Goal: Information Seeking & Learning: Check status

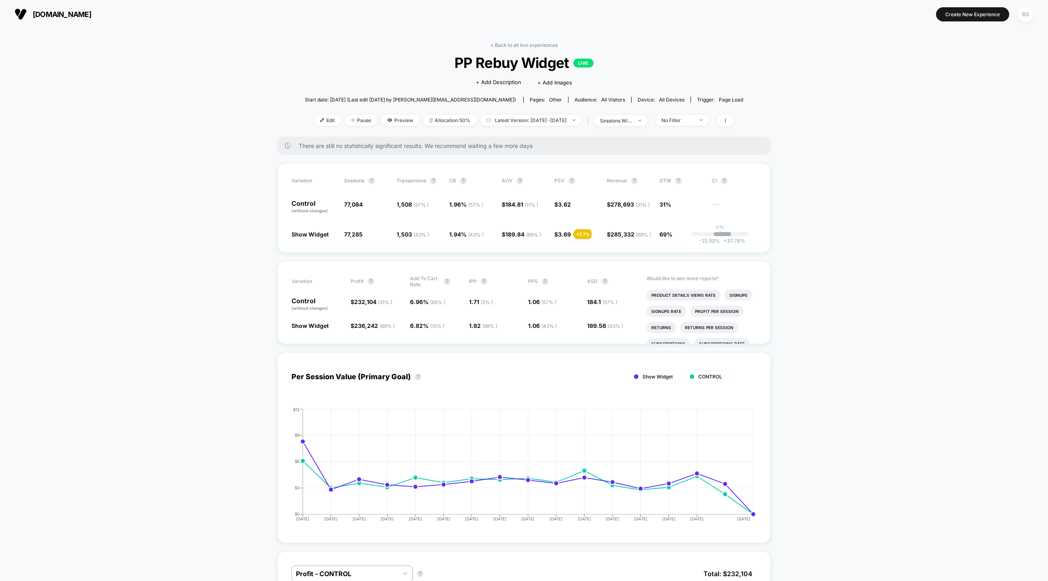
scroll to position [2, 0]
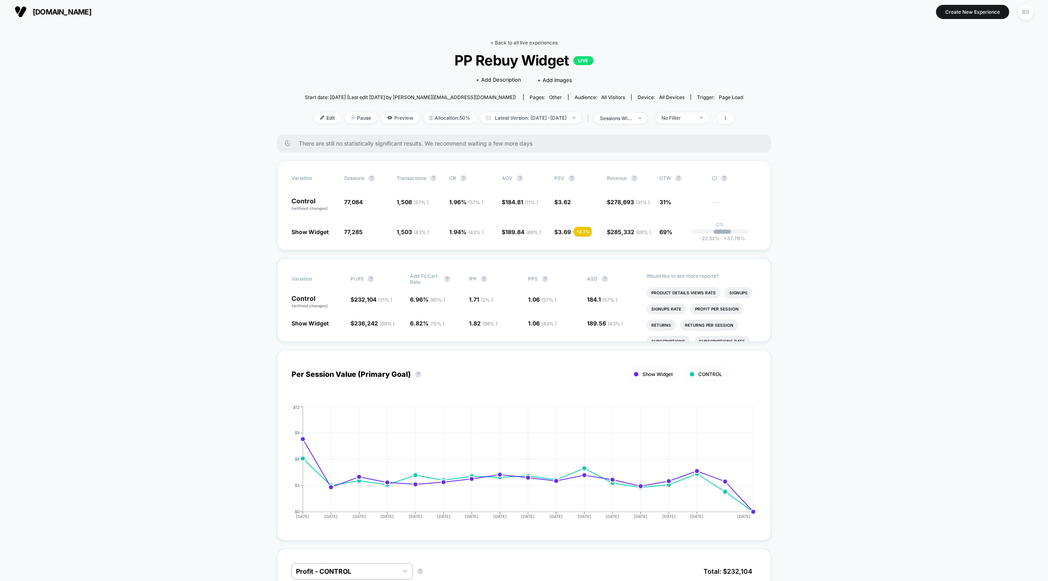
click at [505, 45] on link "< Back to all live experiences" at bounding box center [523, 43] width 67 height 6
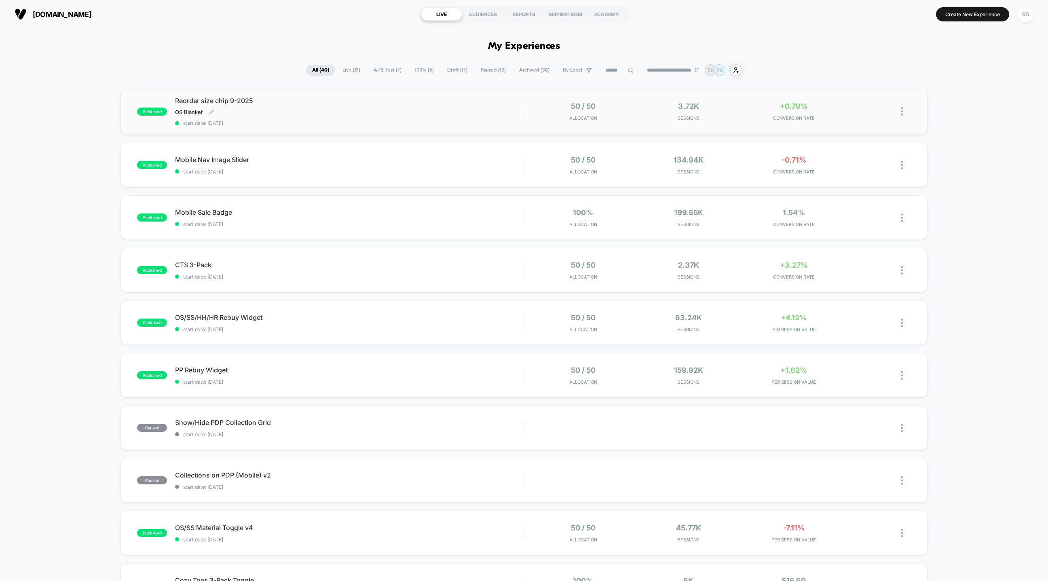
click at [477, 111] on div "Reorder size chip 9-2025 OS Blanket Click to edit experience details OS Blanket…" at bounding box center [349, 112] width 348 height 30
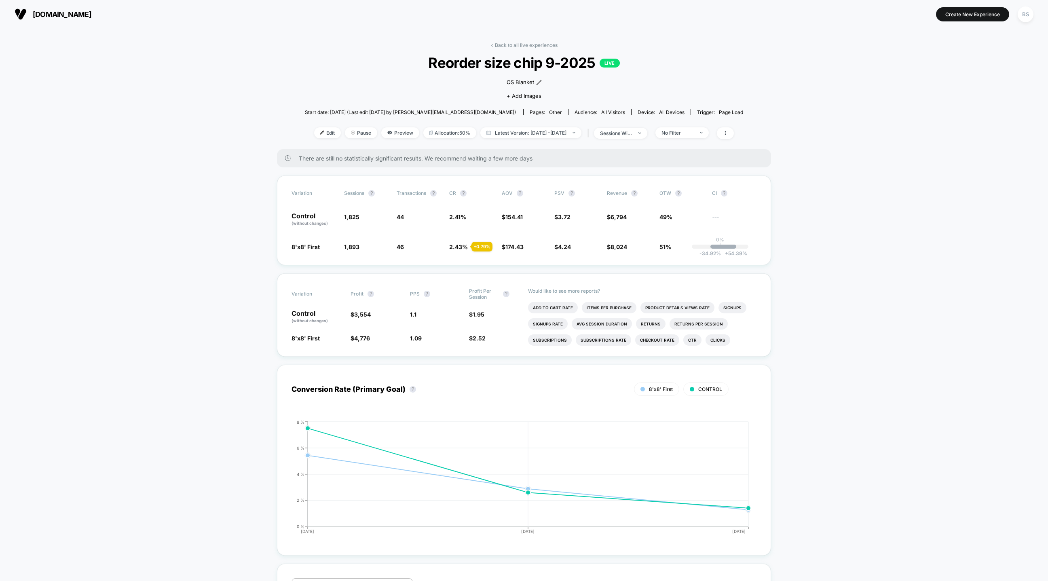
click at [502, 50] on div "< Back to all live experiences Reorder size chip 9-2025 LIVE OS Blanket Click t…" at bounding box center [524, 95] width 438 height 107
click at [502, 44] on link "< Back to all live experiences" at bounding box center [523, 45] width 67 height 6
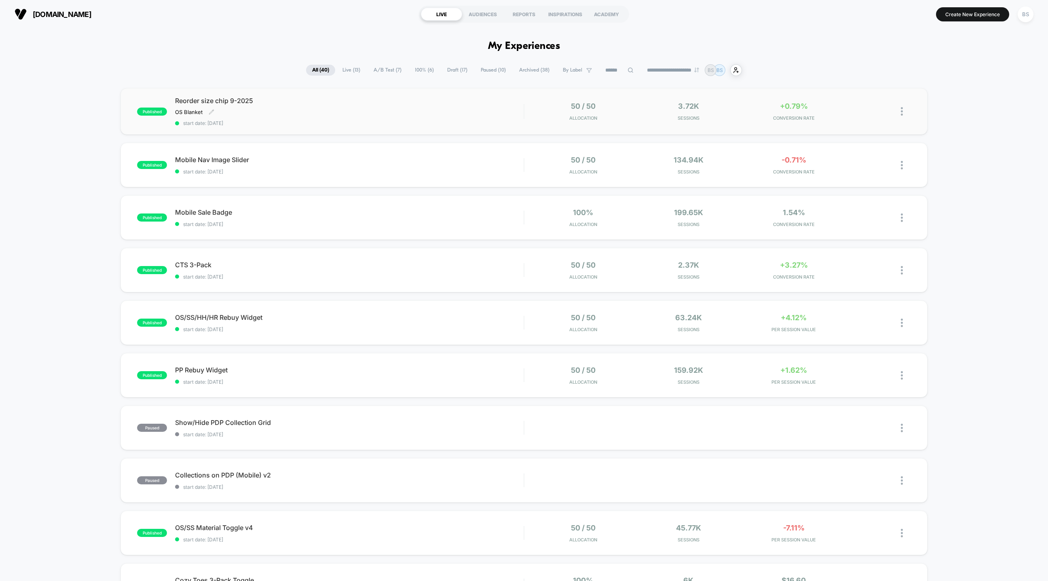
click at [482, 120] on span "start date: [DATE]" at bounding box center [349, 123] width 348 height 6
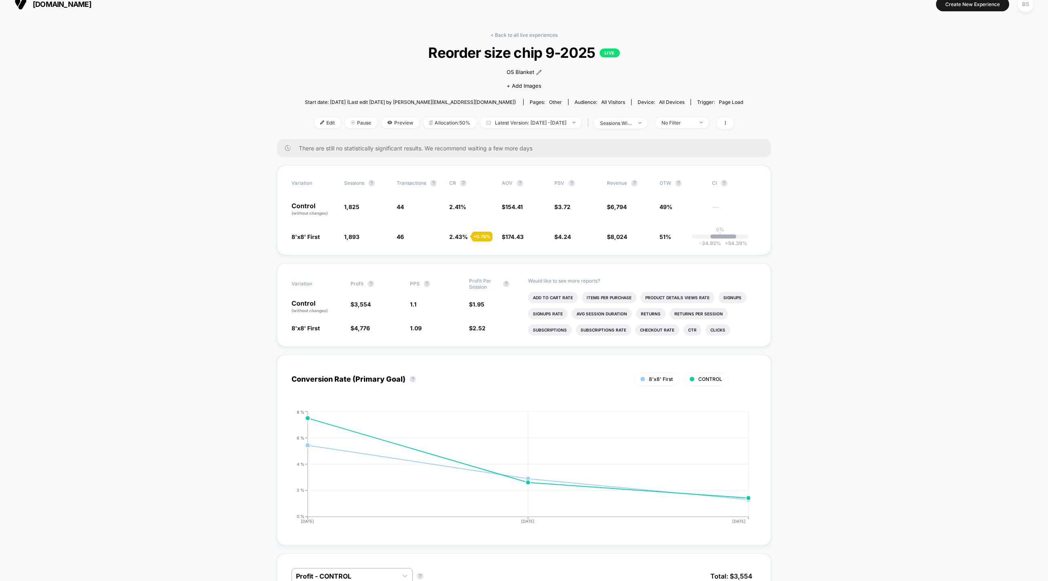
scroll to position [16, 0]
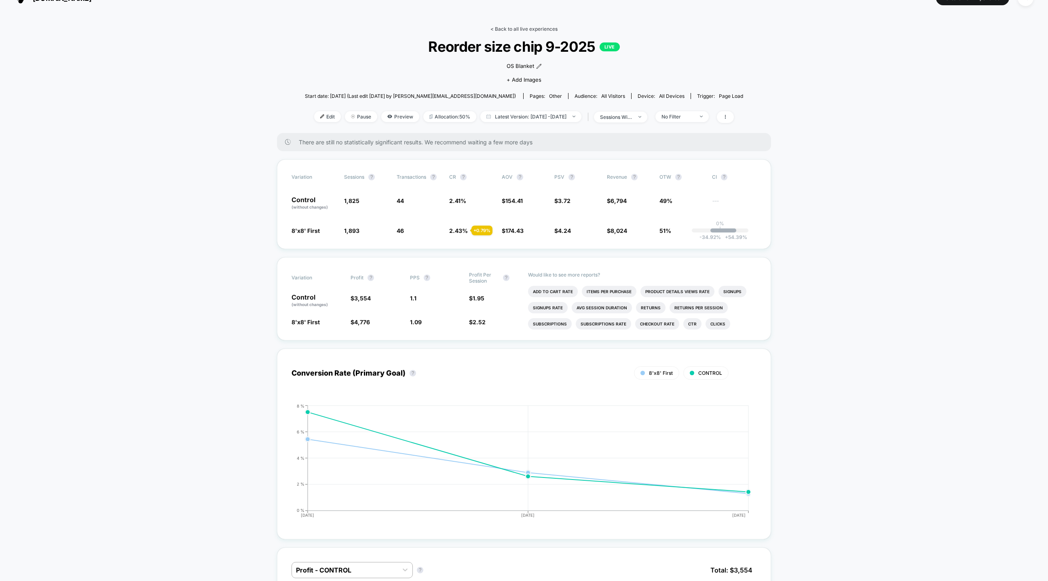
click at [504, 29] on link "< Back to all live experiences" at bounding box center [523, 29] width 67 height 6
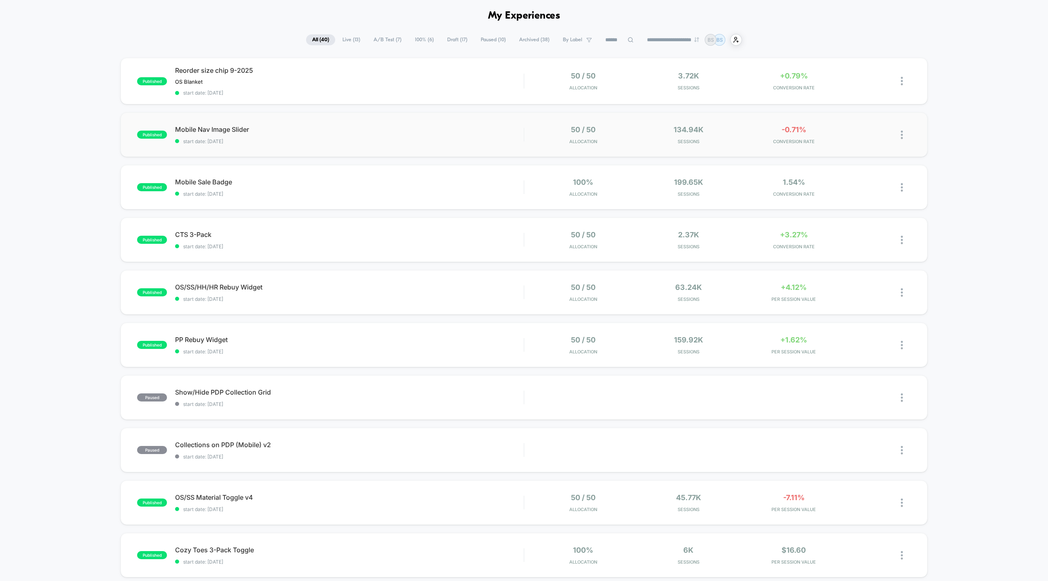
scroll to position [33, 0]
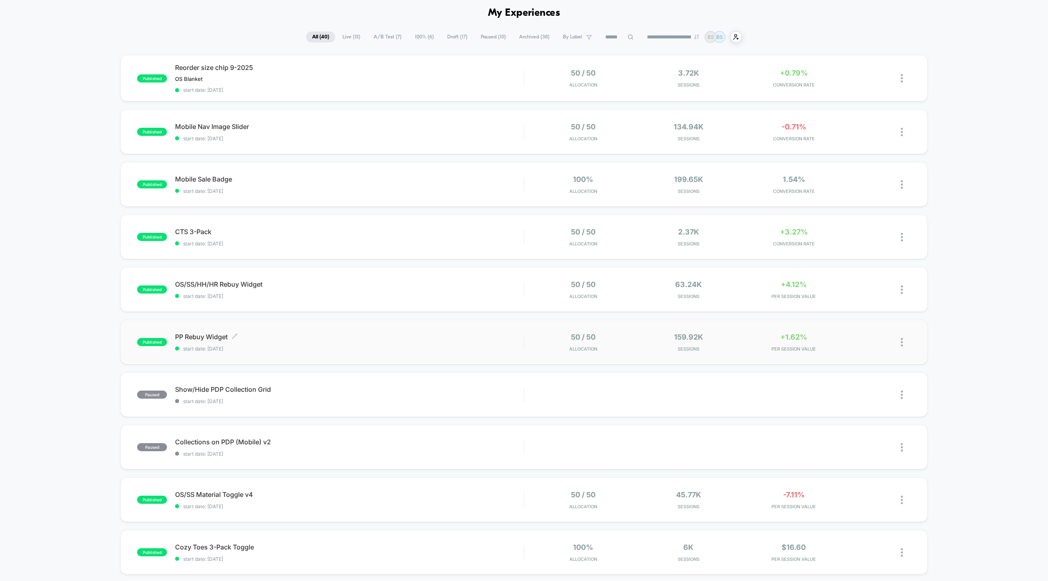
click at [504, 333] on span "PP Rebuy Widget Click to edit experience details" at bounding box center [349, 337] width 348 height 8
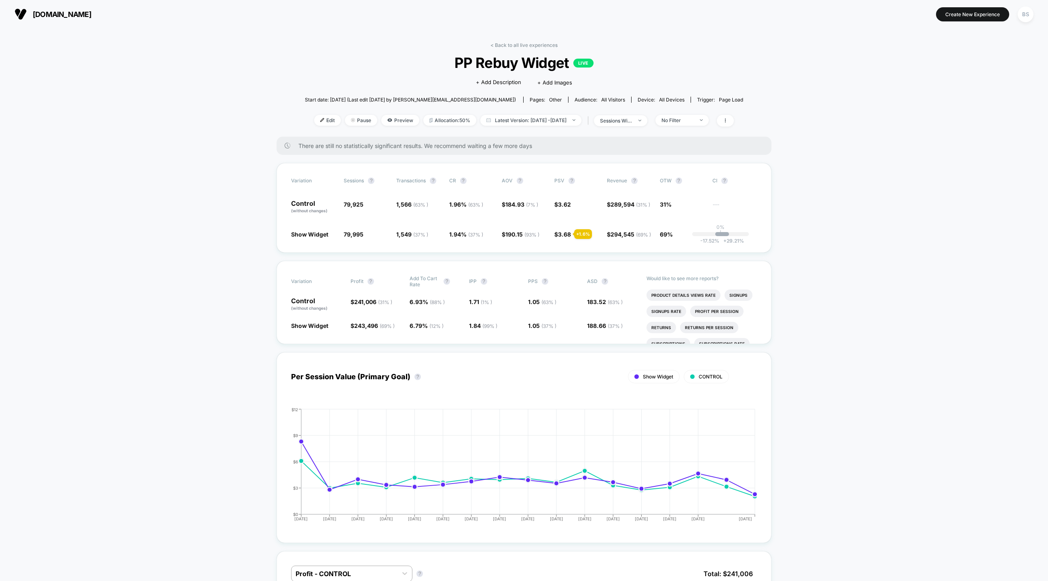
click at [515, 46] on link "< Back to all live experiences" at bounding box center [523, 45] width 67 height 6
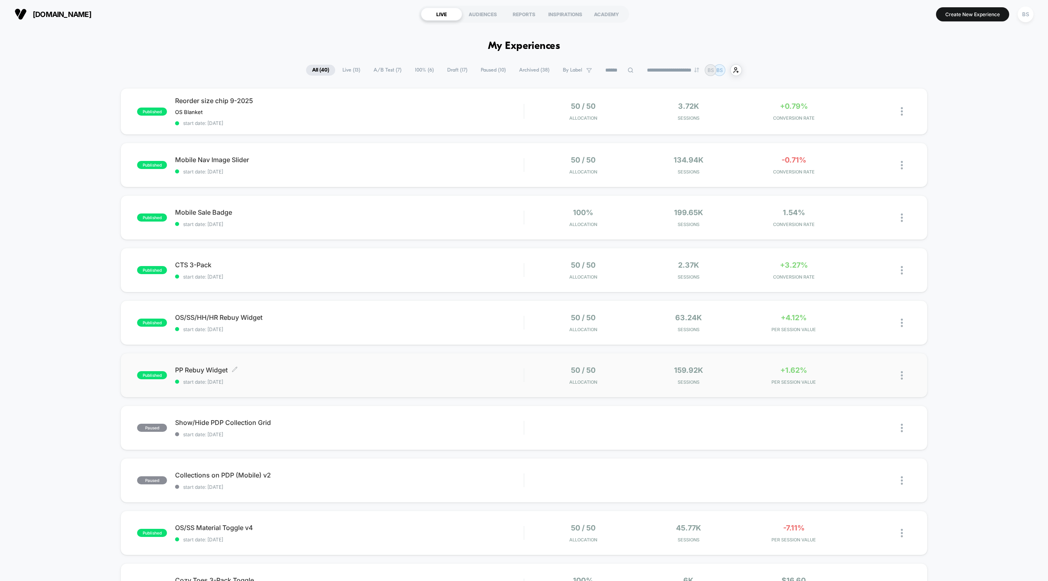
drag, startPoint x: 487, startPoint y: 332, endPoint x: 485, endPoint y: 383, distance: 51.4
click at [485, 383] on div "published Reorder size chip 9-2025 OS Blanket Click to edit experience details …" at bounding box center [524, 420] width 1048 height 665
click at [486, 384] on span "start date: [DATE]" at bounding box center [349, 382] width 348 height 6
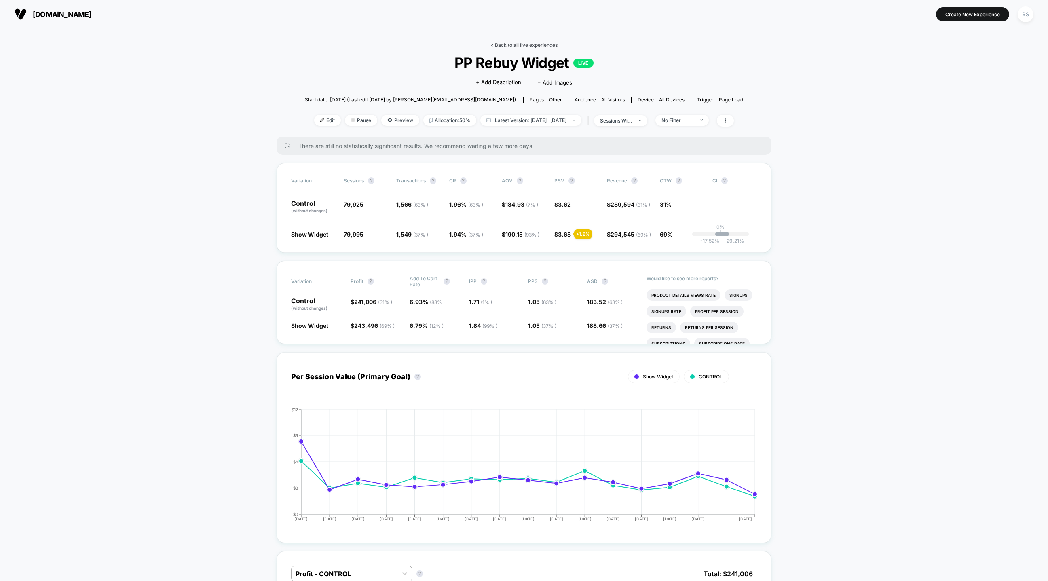
click at [522, 42] on link "< Back to all live experiences" at bounding box center [523, 45] width 67 height 6
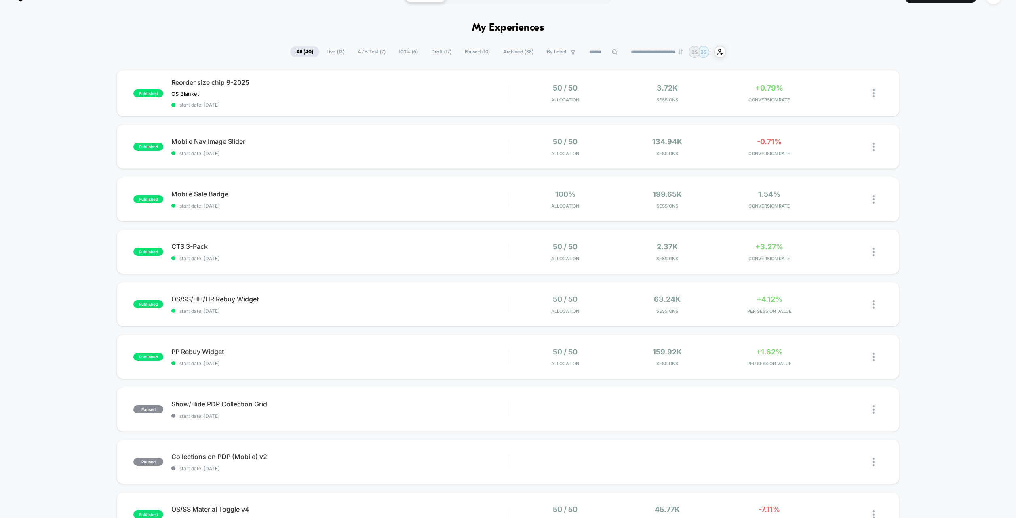
scroll to position [20, 0]
click at [336, 47] on span "Live ( 13 )" at bounding box center [336, 50] width 30 height 11
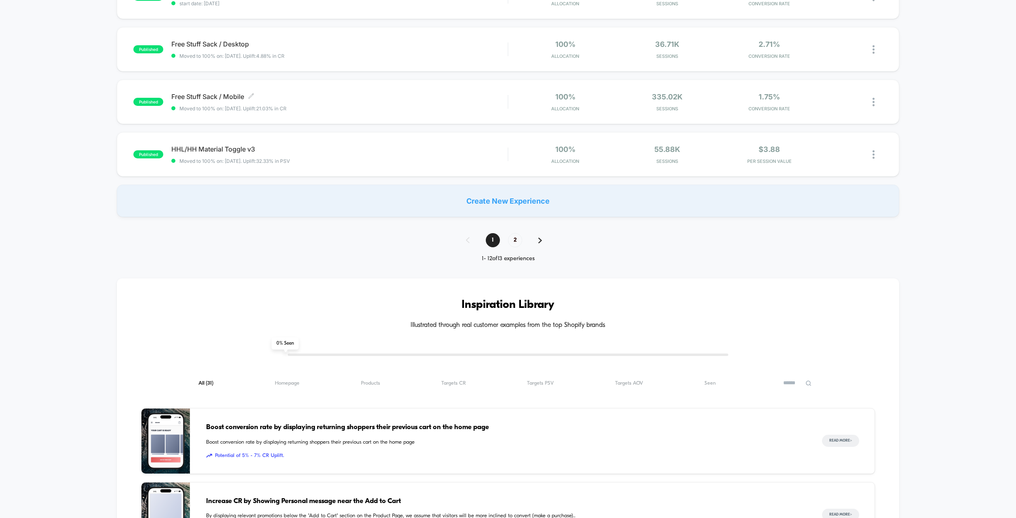
scroll to position [329, 0]
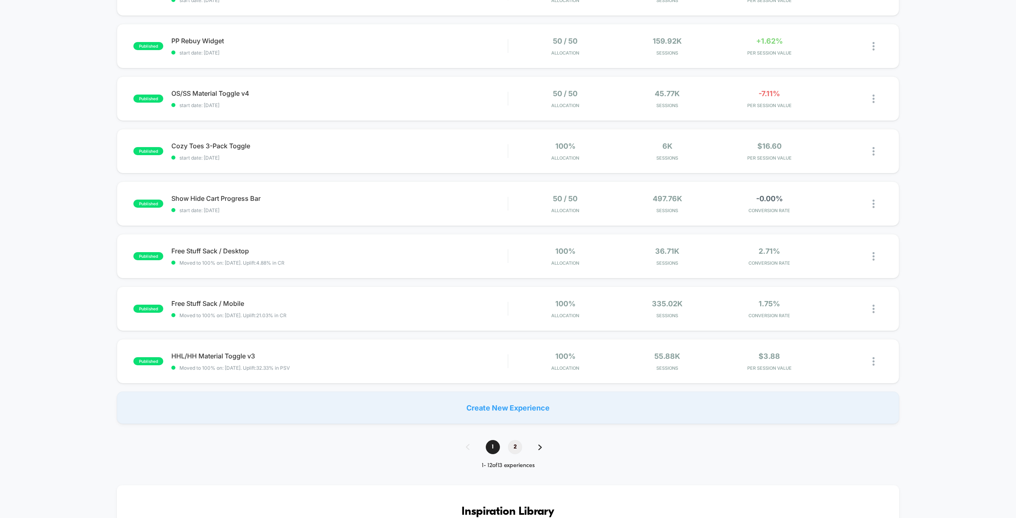
click at [521, 447] on span "2" at bounding box center [515, 447] width 14 height 14
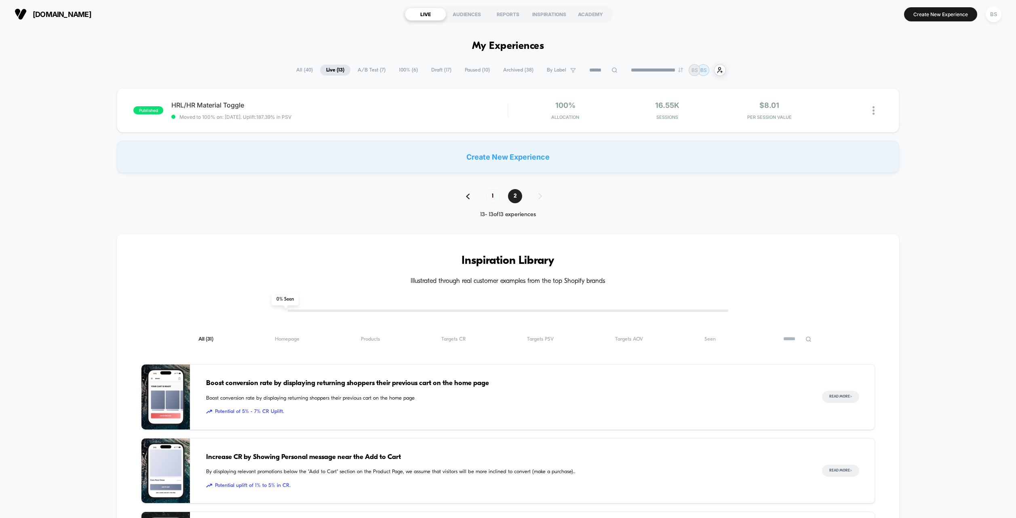
click at [365, 64] on div "**********" at bounding box center [508, 70] width 436 height 12
click at [366, 70] on span "A/B Test ( 7 )" at bounding box center [372, 70] width 40 height 11
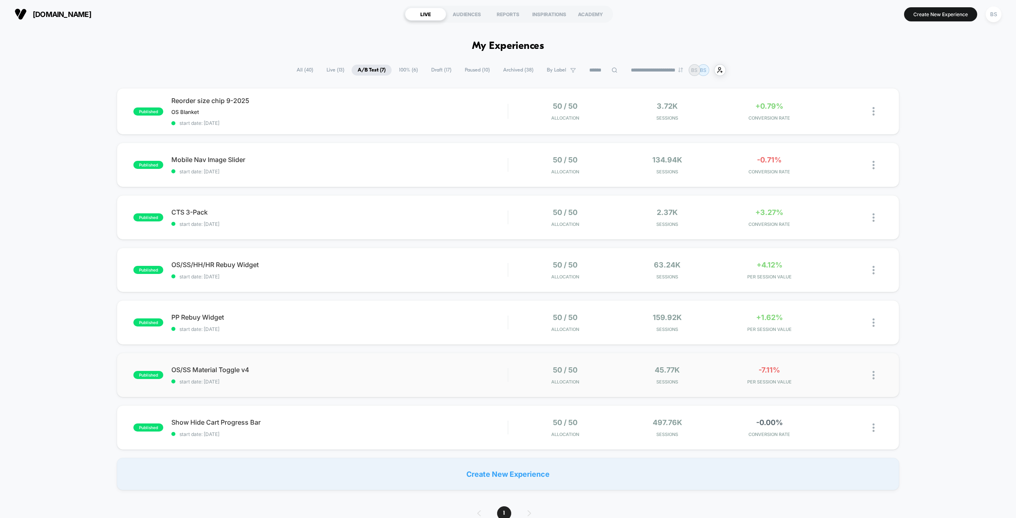
click at [473, 370] on span "OS/SS Material Toggle v4" at bounding box center [339, 370] width 336 height 8
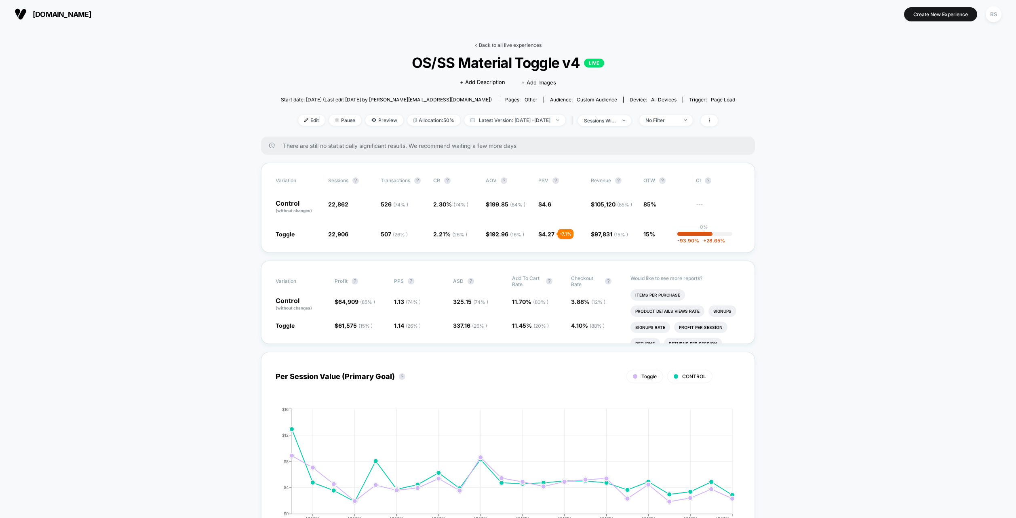
click at [484, 45] on link "< Back to all live experiences" at bounding box center [508, 45] width 67 height 6
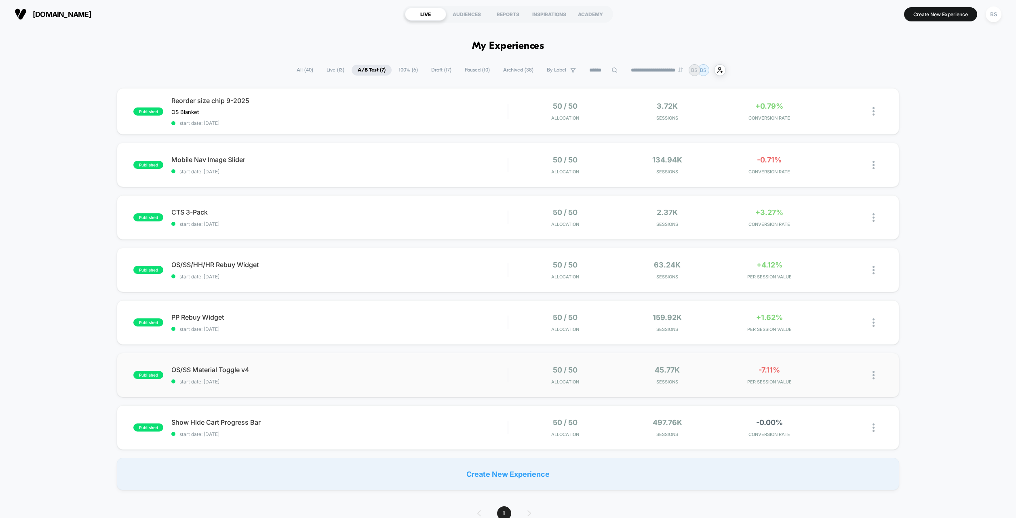
click at [528, 381] on div "50 / 50 Allocation" at bounding box center [566, 375] width 98 height 19
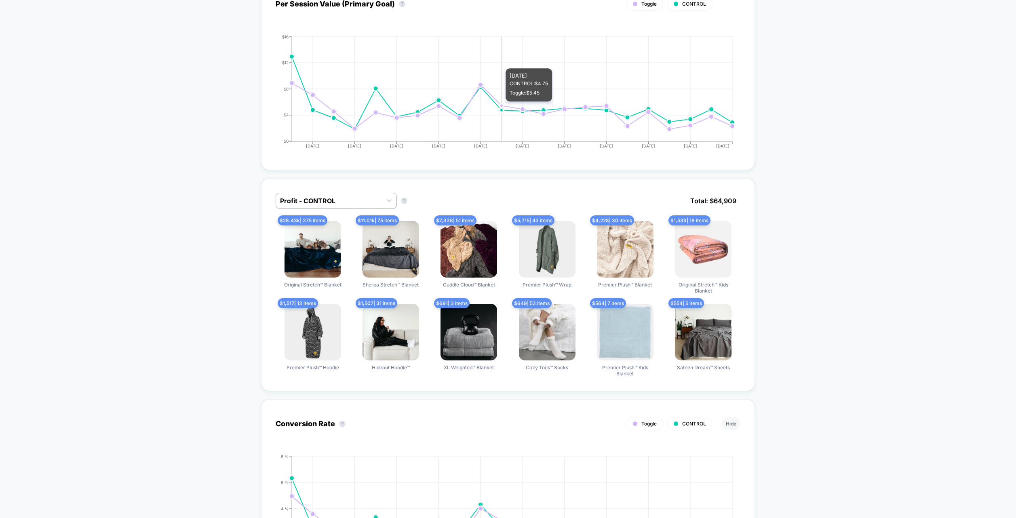
scroll to position [379, 0]
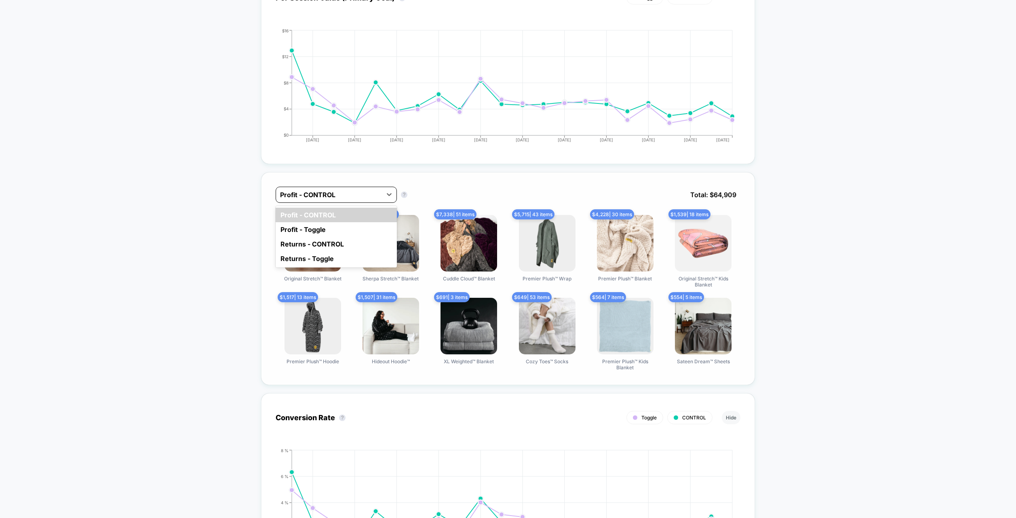
click at [306, 197] on div at bounding box center [329, 195] width 98 height 10
click at [302, 245] on div "Returns - CONTROL" at bounding box center [336, 244] width 121 height 15
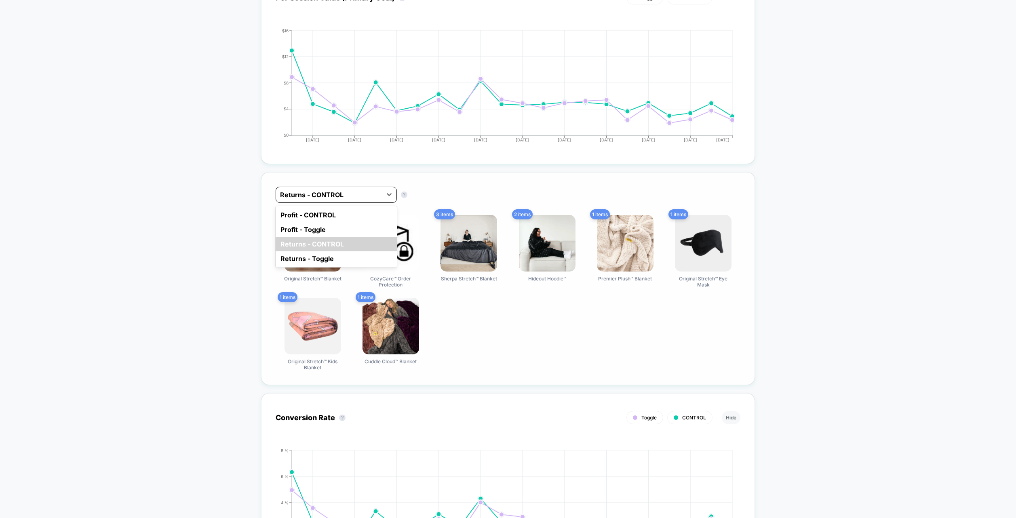
click at [316, 195] on div at bounding box center [329, 195] width 98 height 10
click at [312, 259] on div "Returns - Toggle" at bounding box center [336, 258] width 121 height 15
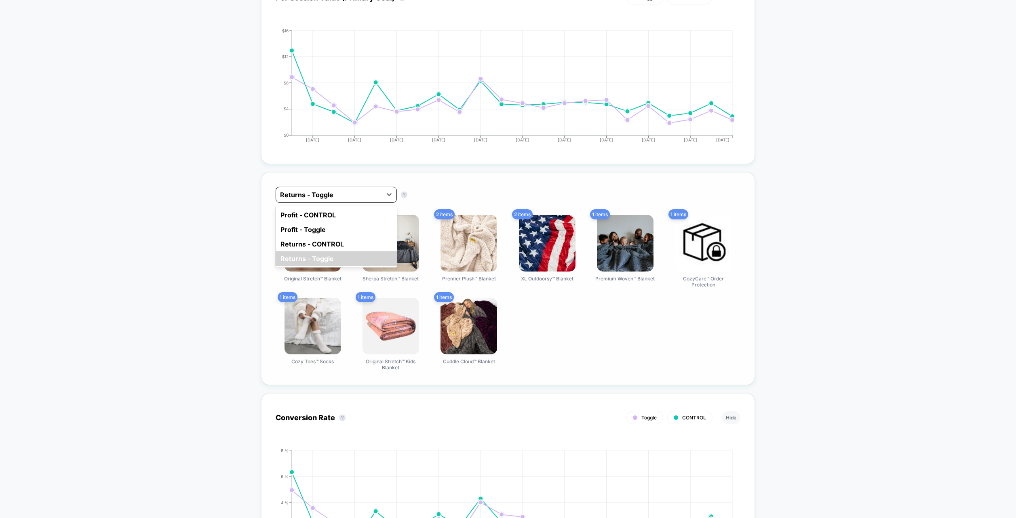
click at [329, 193] on div at bounding box center [329, 195] width 98 height 10
click at [321, 237] on div "Profit - CONTROL Profit - Toggle Returns - CONTROL Returns - Toggle" at bounding box center [336, 236] width 121 height 61
click at [321, 237] on div "Returns - CONTROL" at bounding box center [336, 244] width 121 height 15
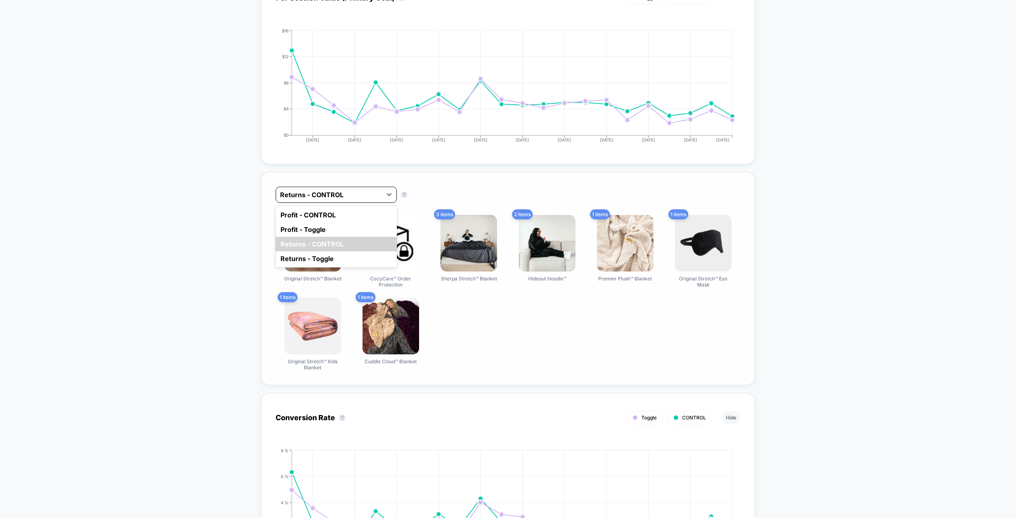
click at [317, 190] on div at bounding box center [329, 195] width 98 height 10
click at [314, 256] on div "Returns - Toggle" at bounding box center [336, 258] width 121 height 15
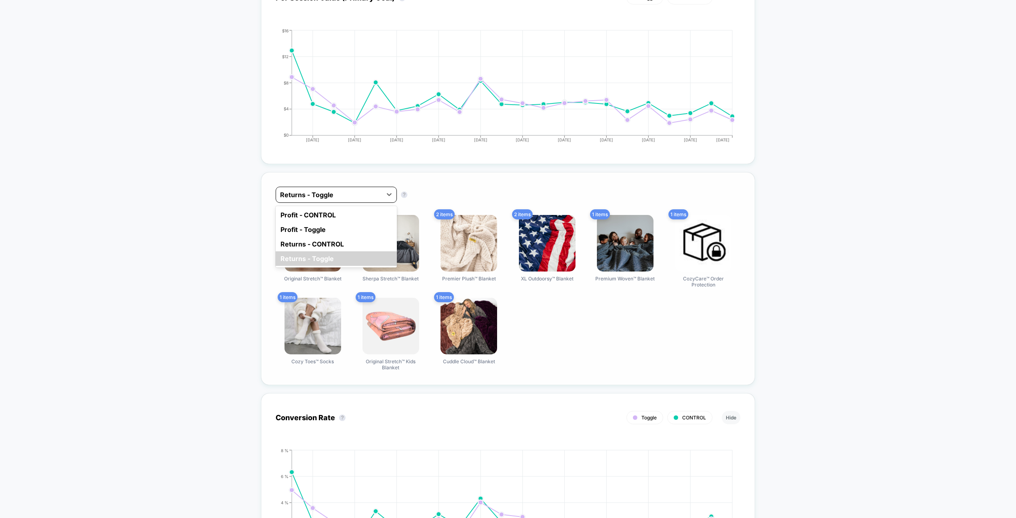
click at [357, 195] on div at bounding box center [329, 195] width 98 height 10
click at [334, 236] on div "Profit - CONTROL Profit - Toggle Returns - CONTROL Returns - Toggle" at bounding box center [336, 236] width 121 height 61
drag, startPoint x: 335, startPoint y: 233, endPoint x: 335, endPoint y: 238, distance: 5.3
click at [335, 238] on div "Profit - CONTROL Profit - Toggle Returns - CONTROL Returns - Toggle" at bounding box center [336, 236] width 121 height 61
click at [335, 238] on div "Returns - CONTROL" at bounding box center [336, 244] width 121 height 15
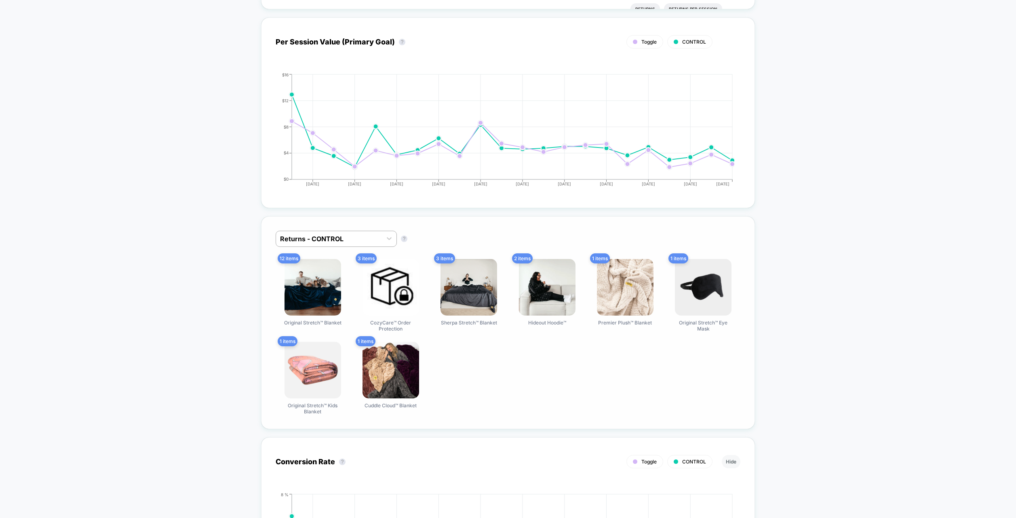
scroll to position [350, 0]
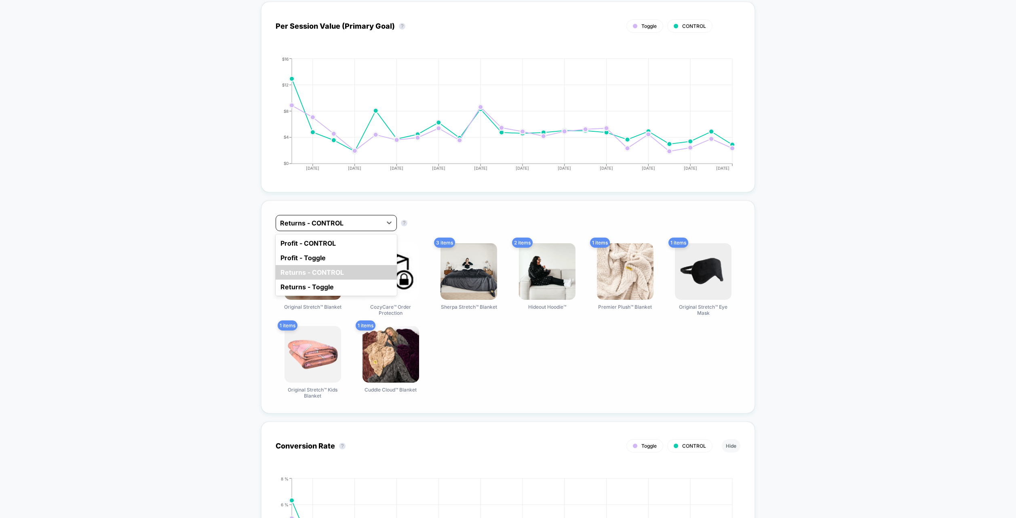
click at [357, 219] on div at bounding box center [329, 223] width 98 height 10
click at [335, 283] on div "Returns - Toggle" at bounding box center [336, 287] width 121 height 15
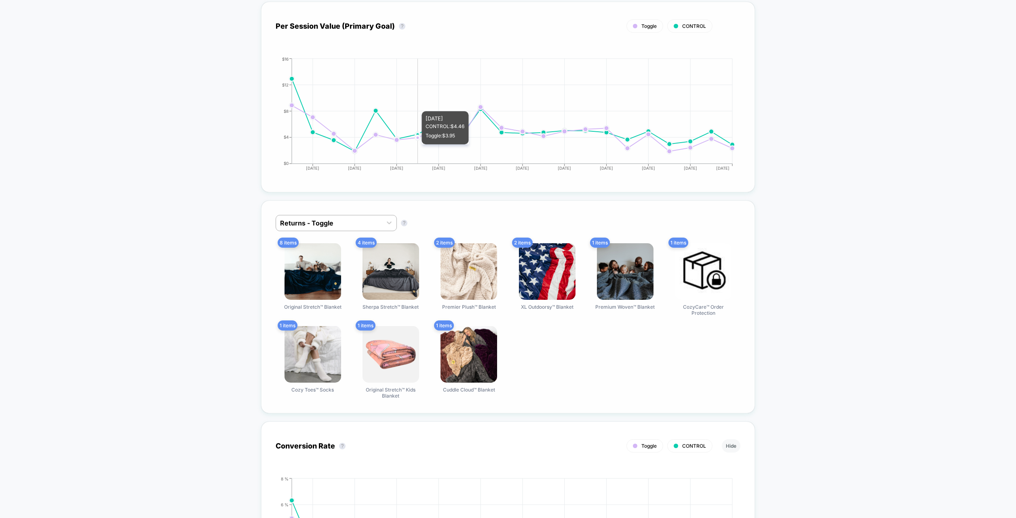
scroll to position [0, 0]
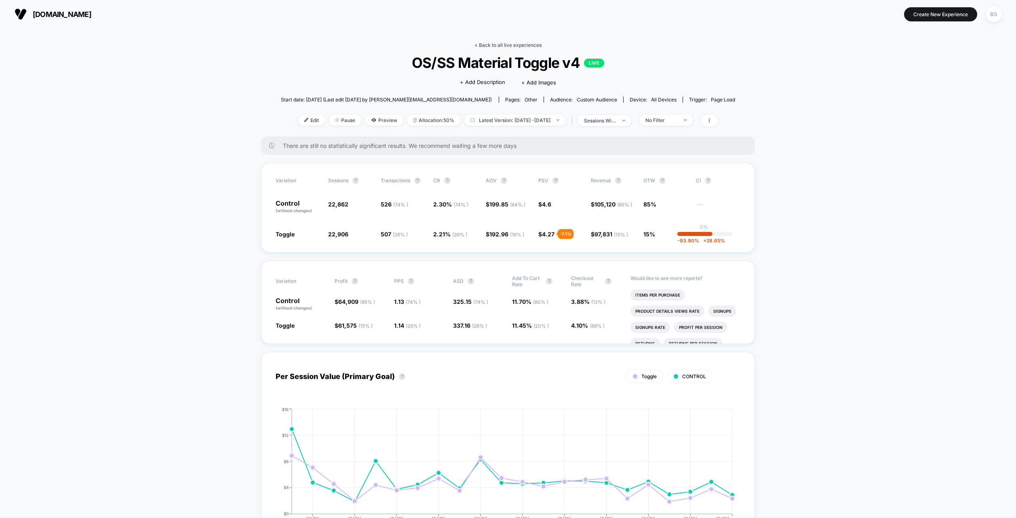
click at [480, 46] on link "< Back to all live experiences" at bounding box center [508, 45] width 67 height 6
